Goal: Browse casually

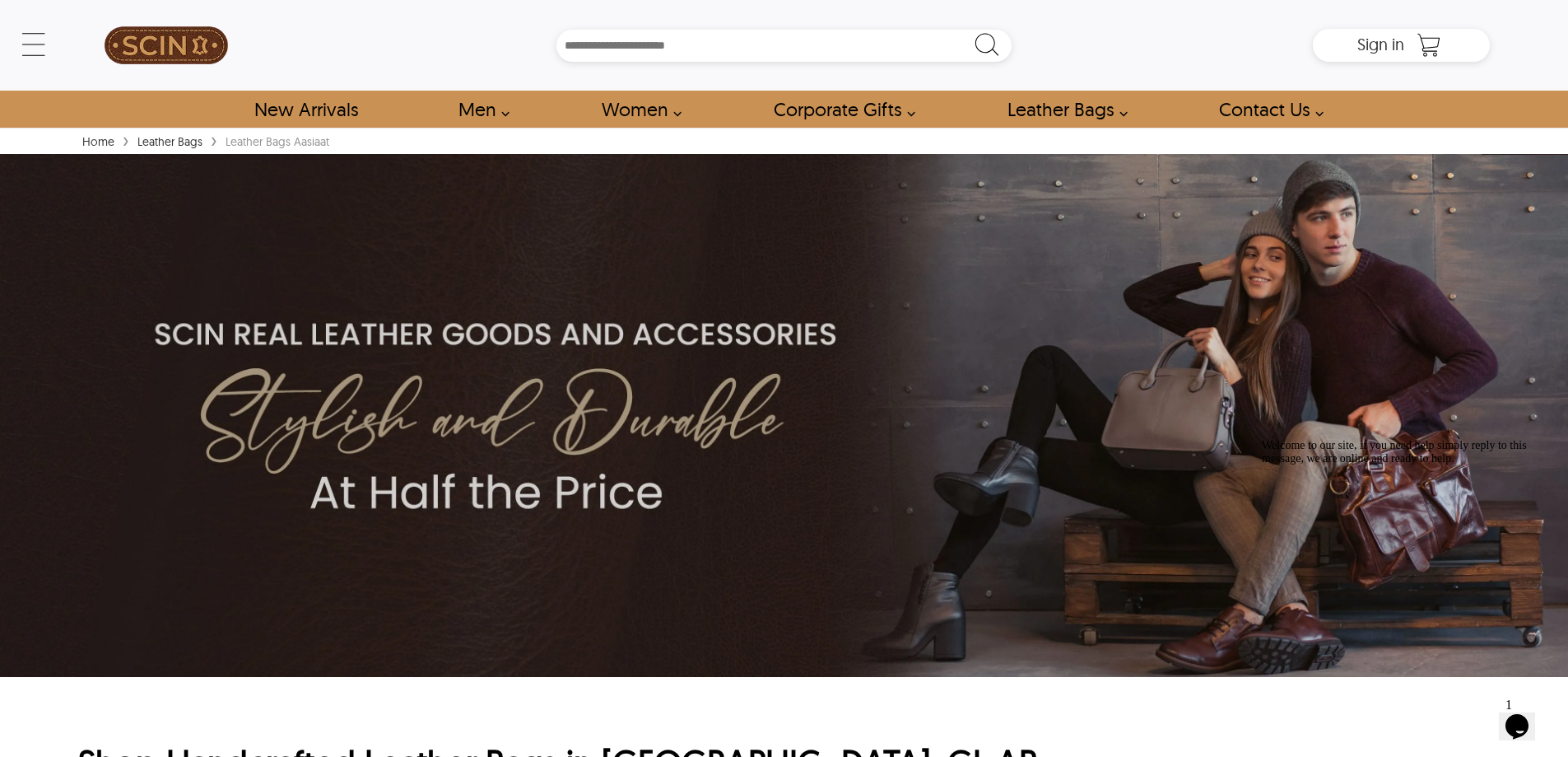
click at [1503, 27] on div "← Menu New Arrivals Men Leather Jackets Aviator Leather Jackets Bomber Leather …" at bounding box center [784, 63] width 1568 height 128
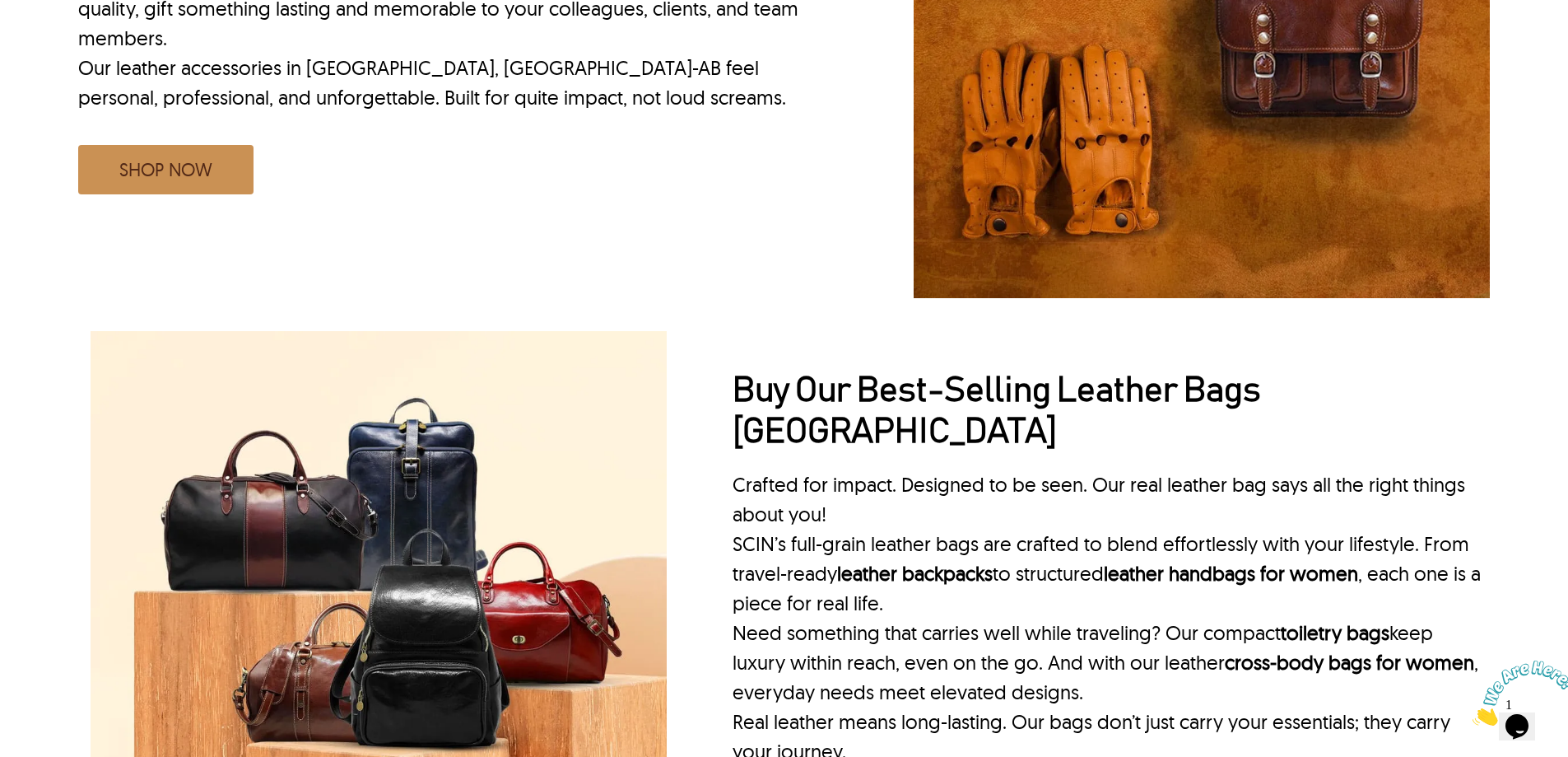
scroll to position [1812, 0]
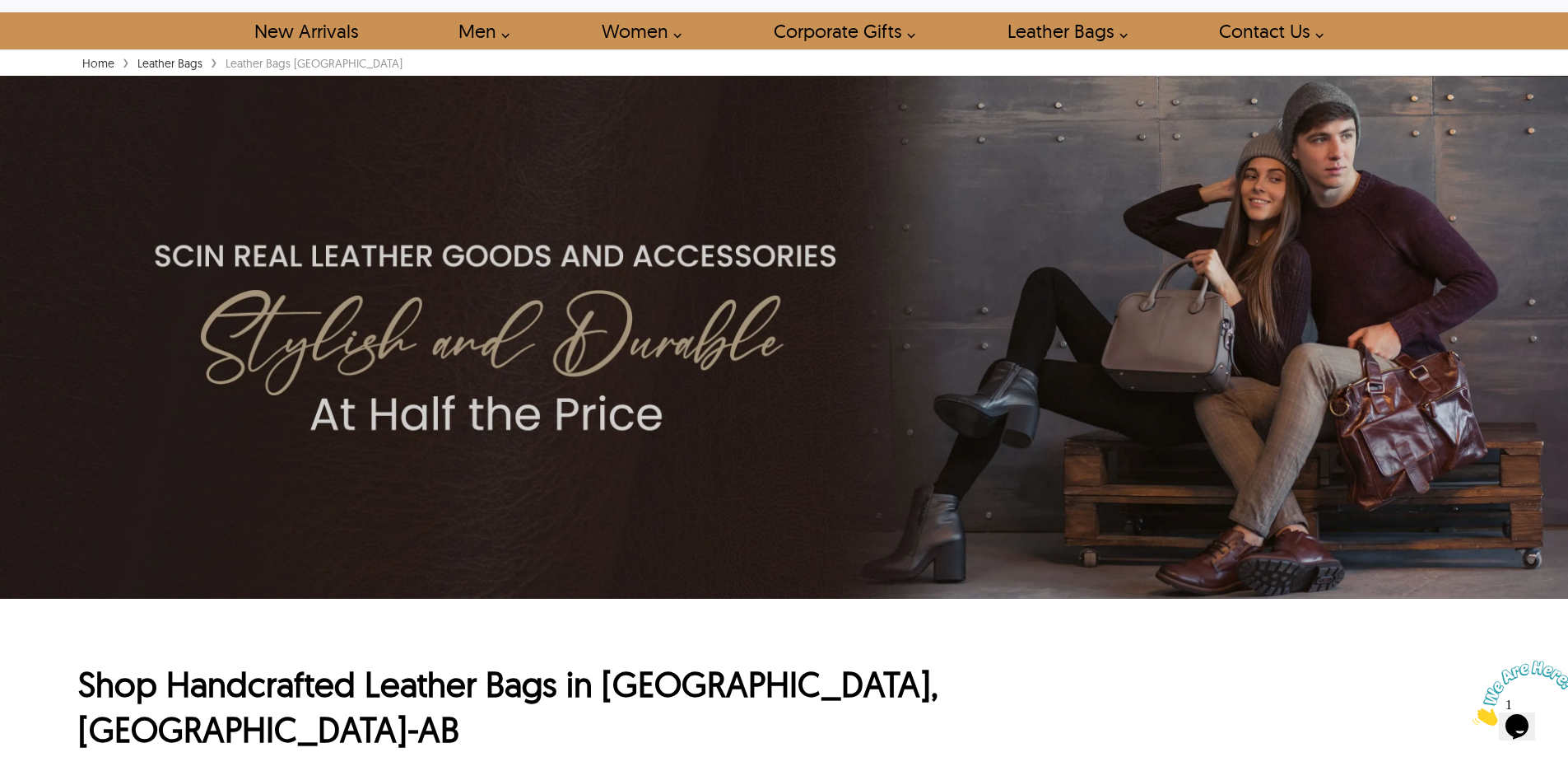
scroll to position [0, 0]
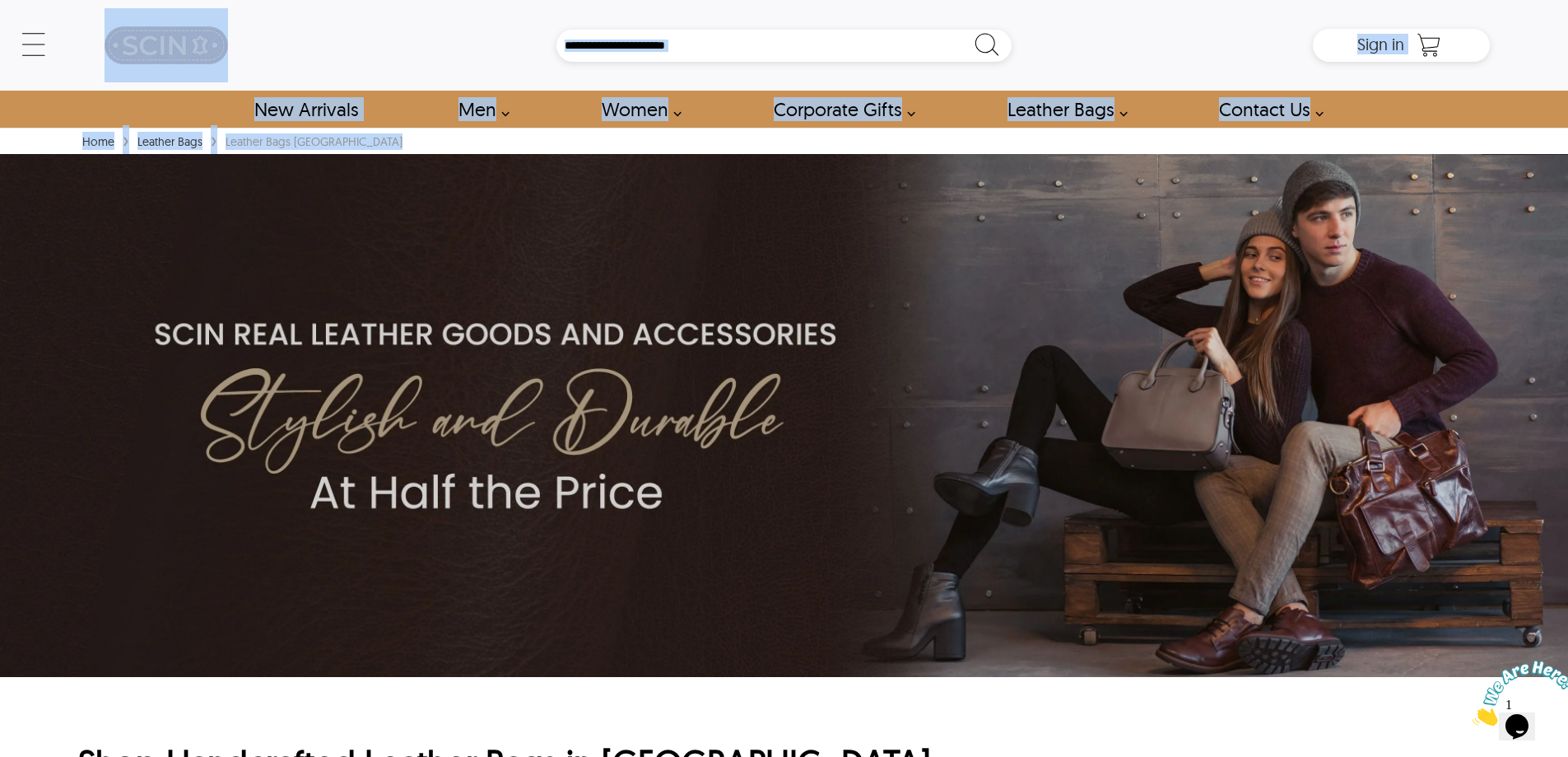
drag, startPoint x: 601, startPoint y: 503, endPoint x: 1033, endPoint y: 630, distance: 450.3
click at [889, 590] on div "← Menu New Arrivals Men Leather Jackets Aviator Leather Jackets Bomber Leather …" at bounding box center [784, 378] width 1568 height 757
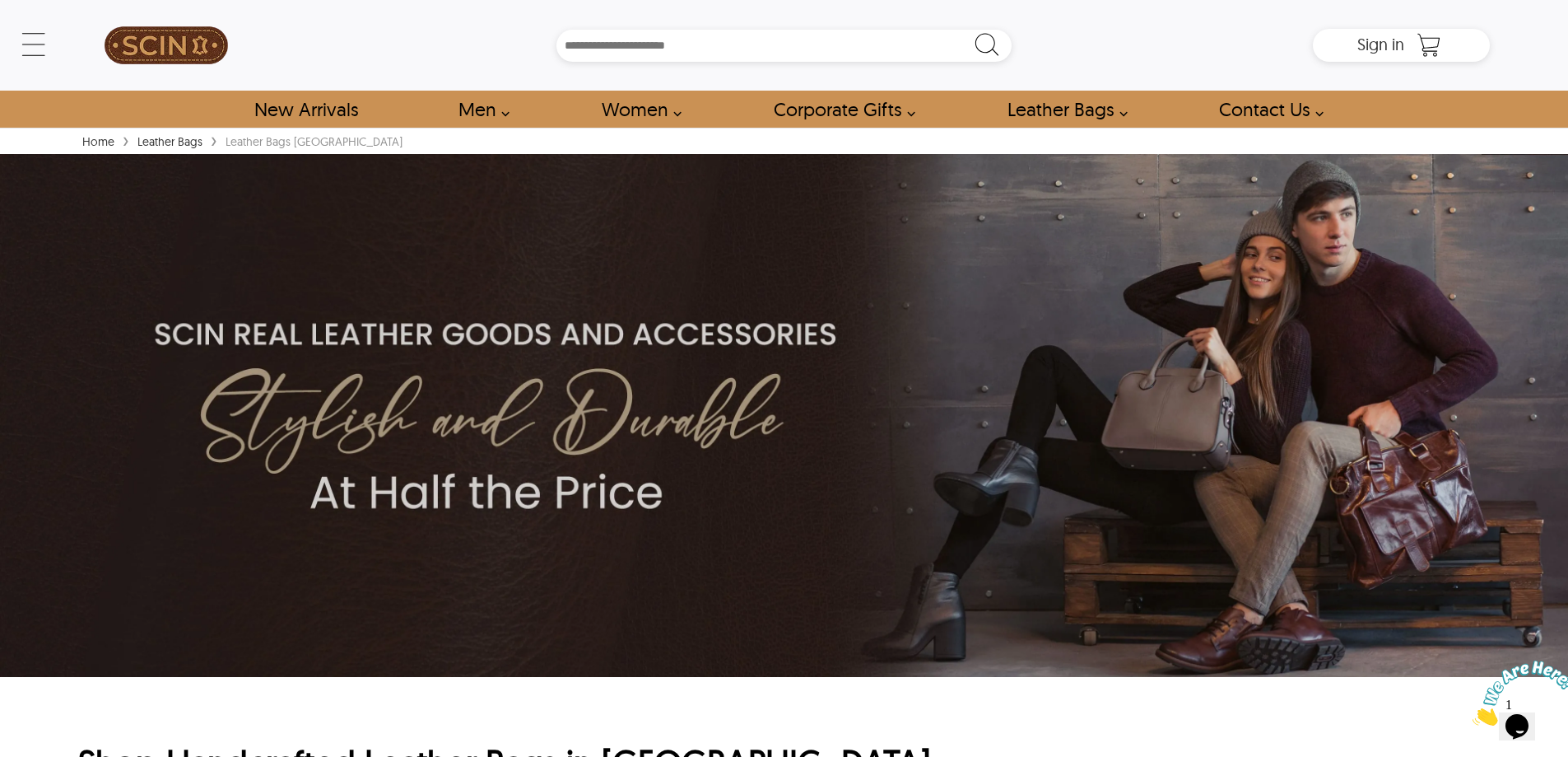
click at [506, 7] on div "← Menu New Arrivals Men Leather Jackets Aviator Leather Jackets Bomber Leather …" at bounding box center [784, 45] width 1412 height 90
click at [87, 61] on div at bounding box center [166, 46] width 176 height 74
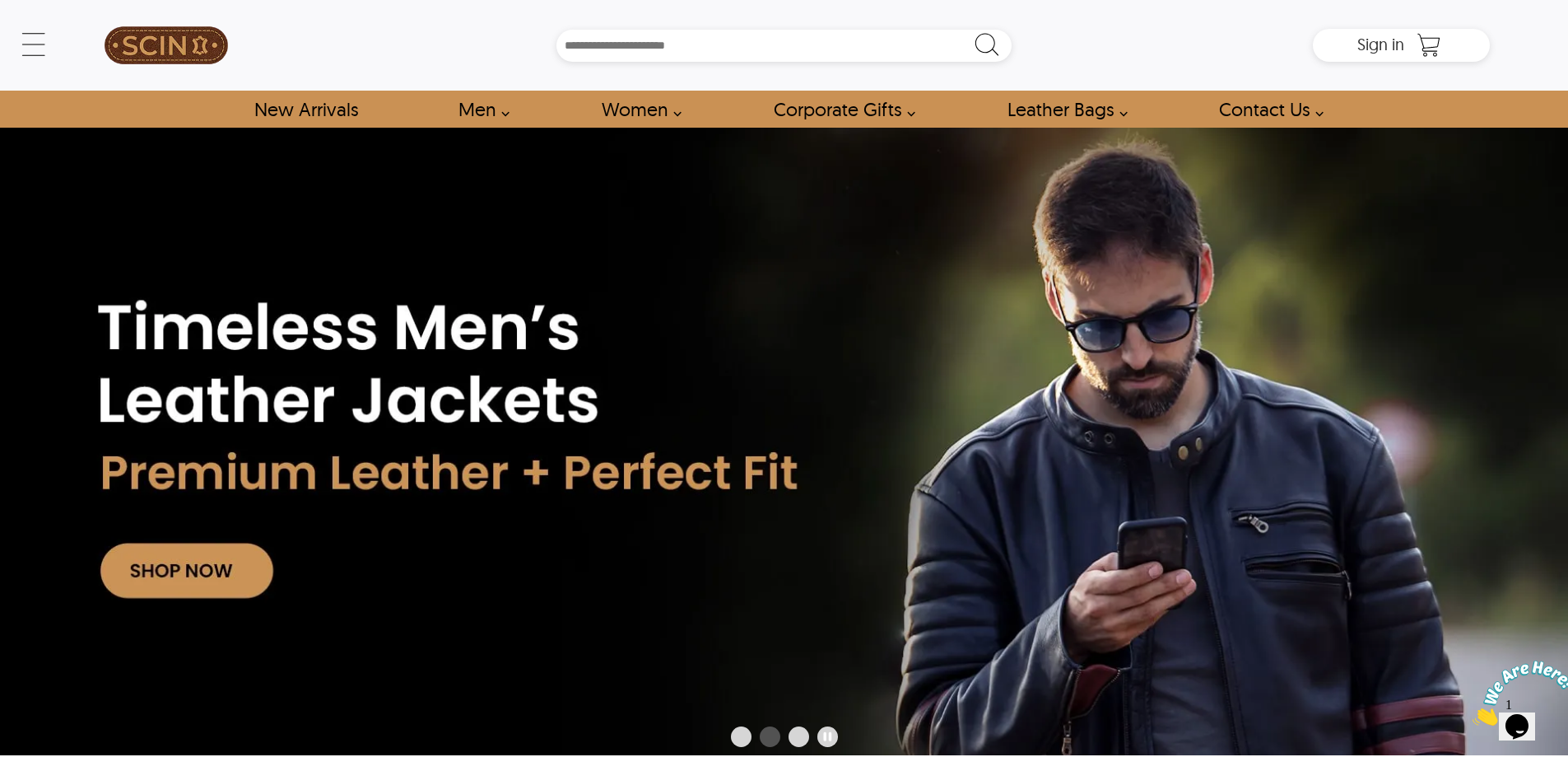
drag, startPoint x: 87, startPoint y: 75, endPoint x: 83, endPoint y: 67, distance: 8.9
click at [87, 75] on div at bounding box center [166, 46] width 176 height 74
